Goal: Find specific page/section: Find specific page/section

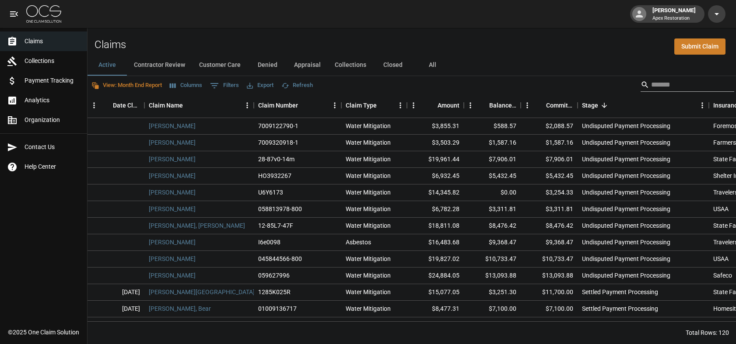
click at [679, 84] on input "Search" at bounding box center [686, 85] width 70 height 14
click at [435, 66] on button "All" at bounding box center [431, 65] width 39 height 21
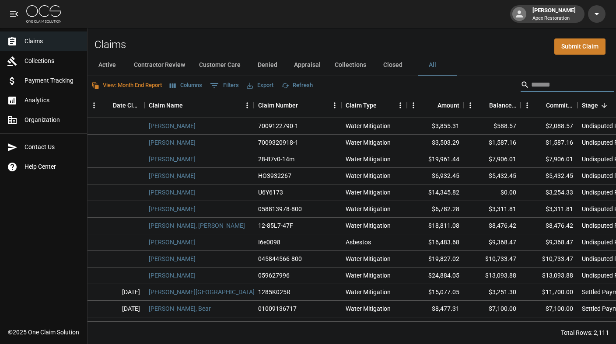
click at [539, 86] on input "Search" at bounding box center [566, 85] width 70 height 14
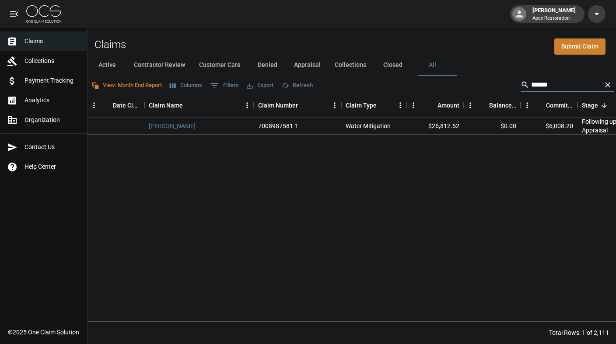
type input "******"
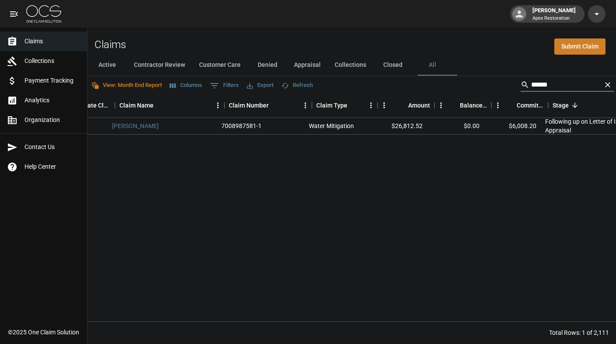
scroll to position [0, 80]
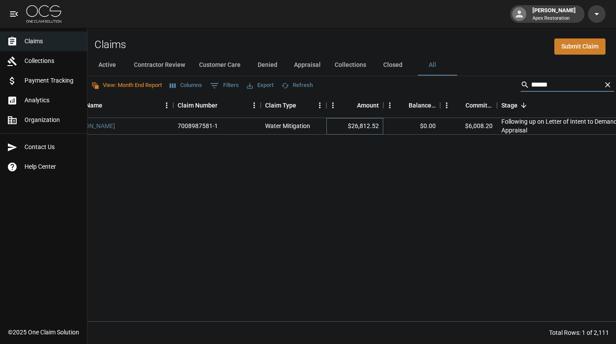
click at [363, 126] on div "$26,812.52" at bounding box center [354, 126] width 57 height 17
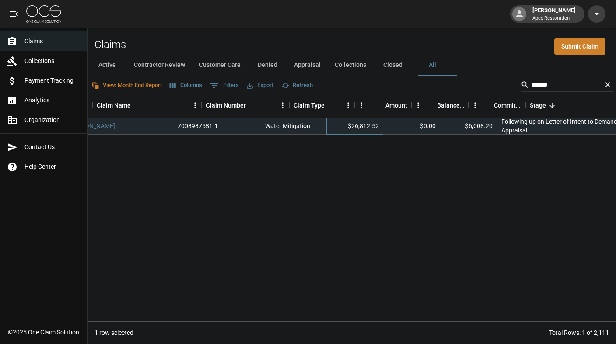
scroll to position [0, 0]
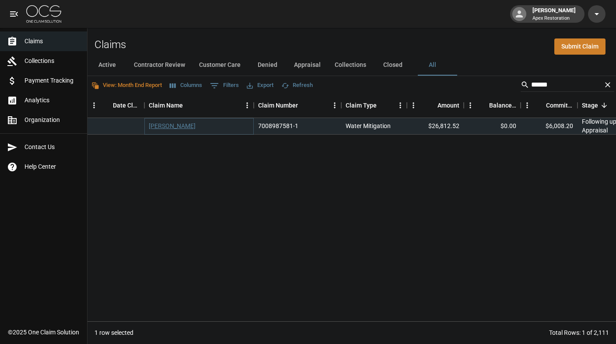
click at [179, 125] on link "[PERSON_NAME]" at bounding box center [172, 126] width 47 height 9
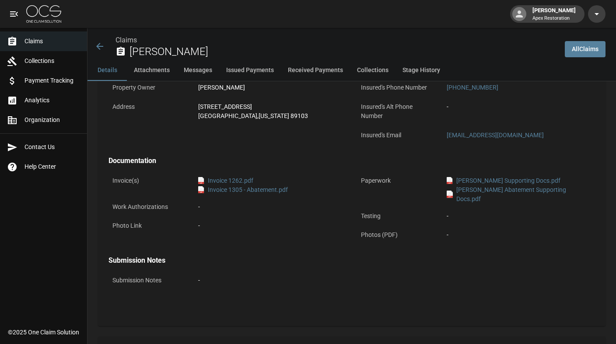
scroll to position [299, 0]
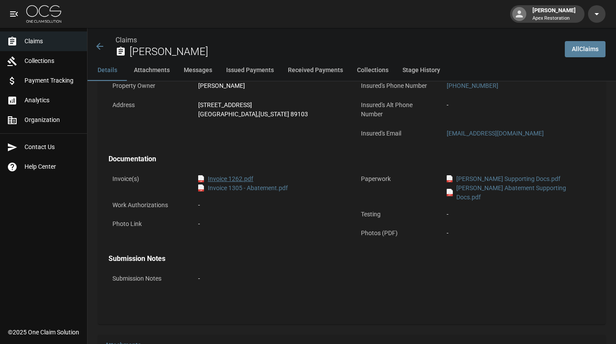
click at [239, 178] on link "pdf Invoice 1262.pdf" at bounding box center [225, 179] width 55 height 9
click at [255, 189] on link "pdf Invoice 1305 - Abatement.pdf" at bounding box center [243, 188] width 90 height 9
click at [232, 179] on link "pdf Invoice 1262.pdf" at bounding box center [225, 179] width 55 height 9
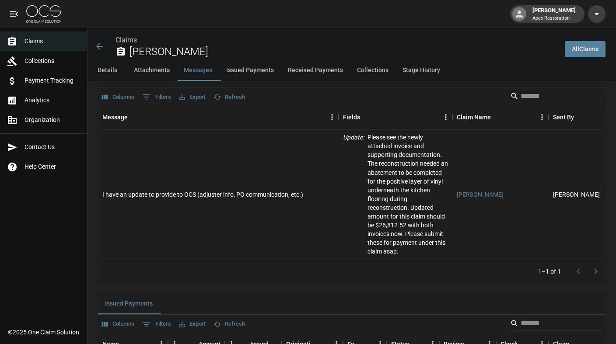
scroll to position [899, 0]
